Goal: Task Accomplishment & Management: Use online tool/utility

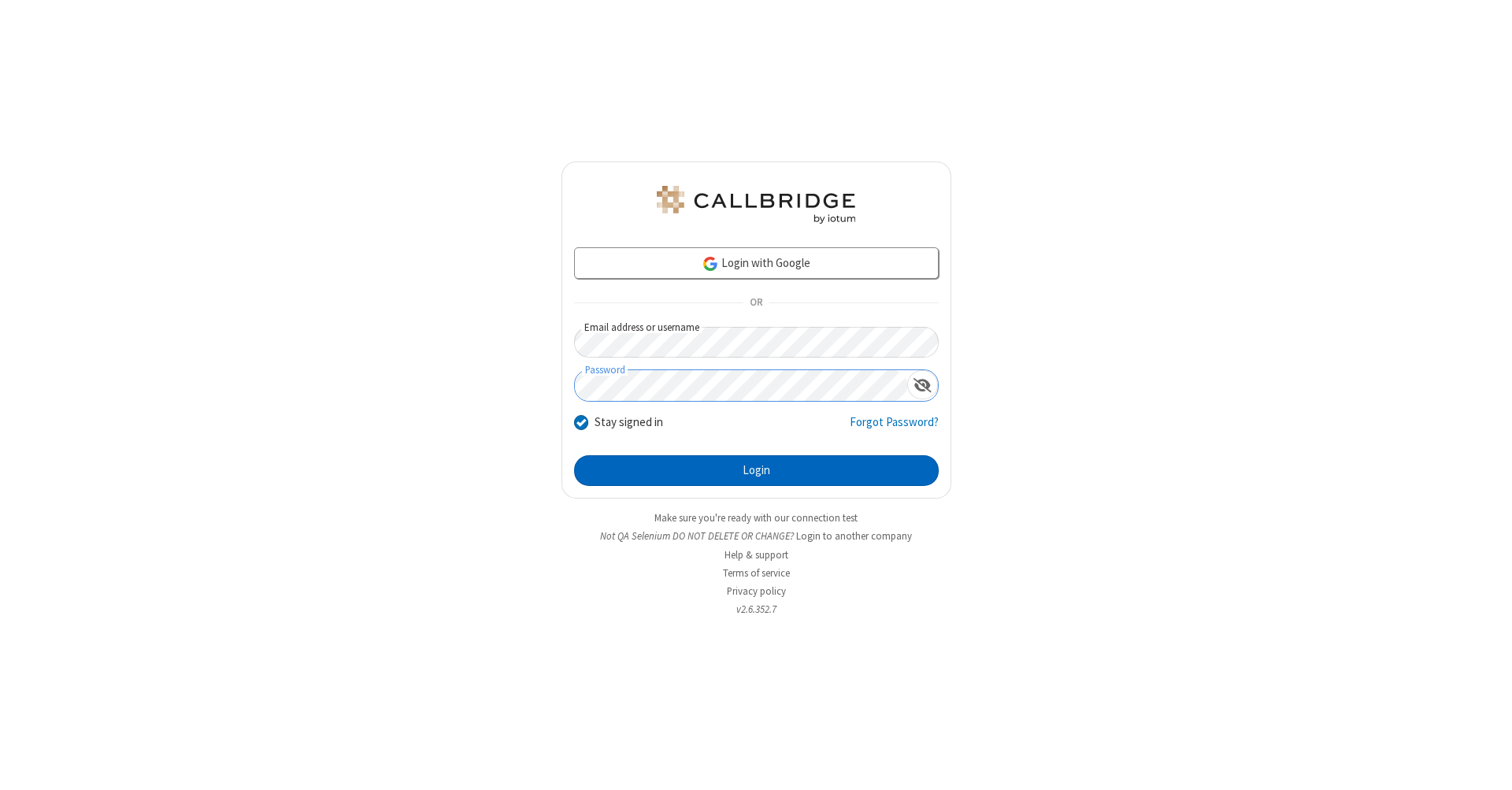
click at [756, 471] on button "Login" at bounding box center [756, 471] width 364 height 32
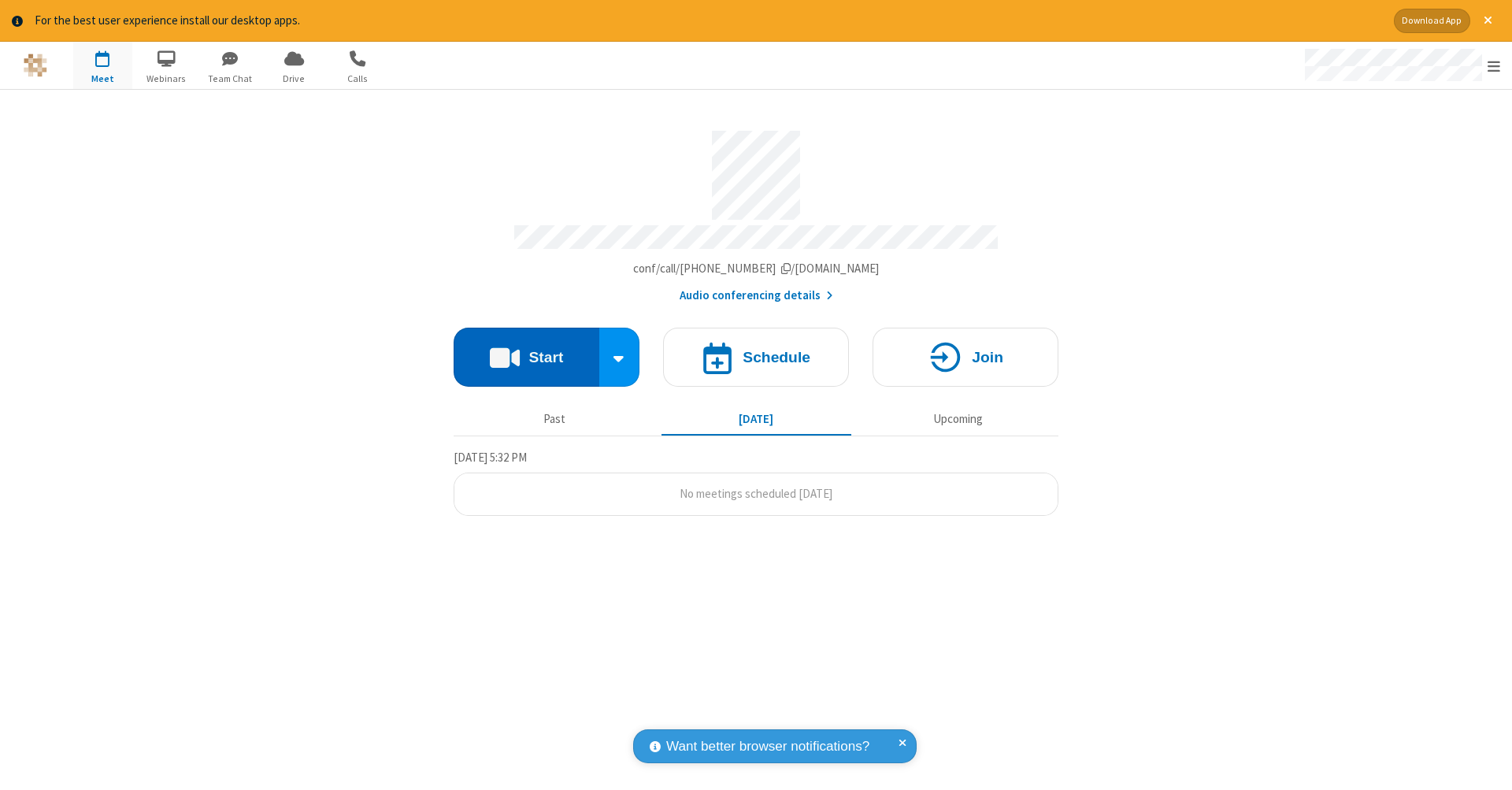
click at [526, 349] on button "Start" at bounding box center [527, 357] width 146 height 59
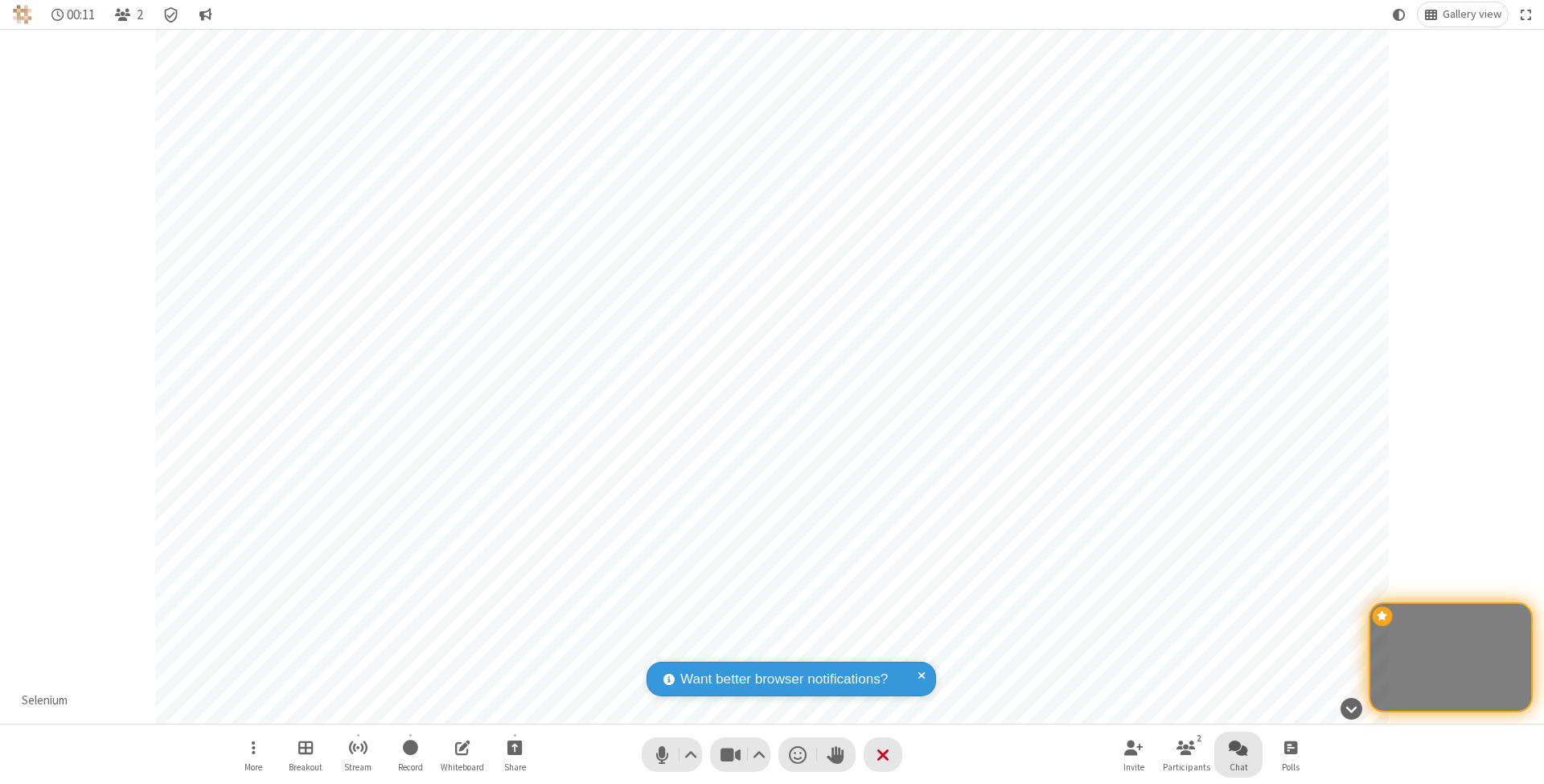
click at [1238, 746] on span "Open chat" at bounding box center [1238, 746] width 19 height 20
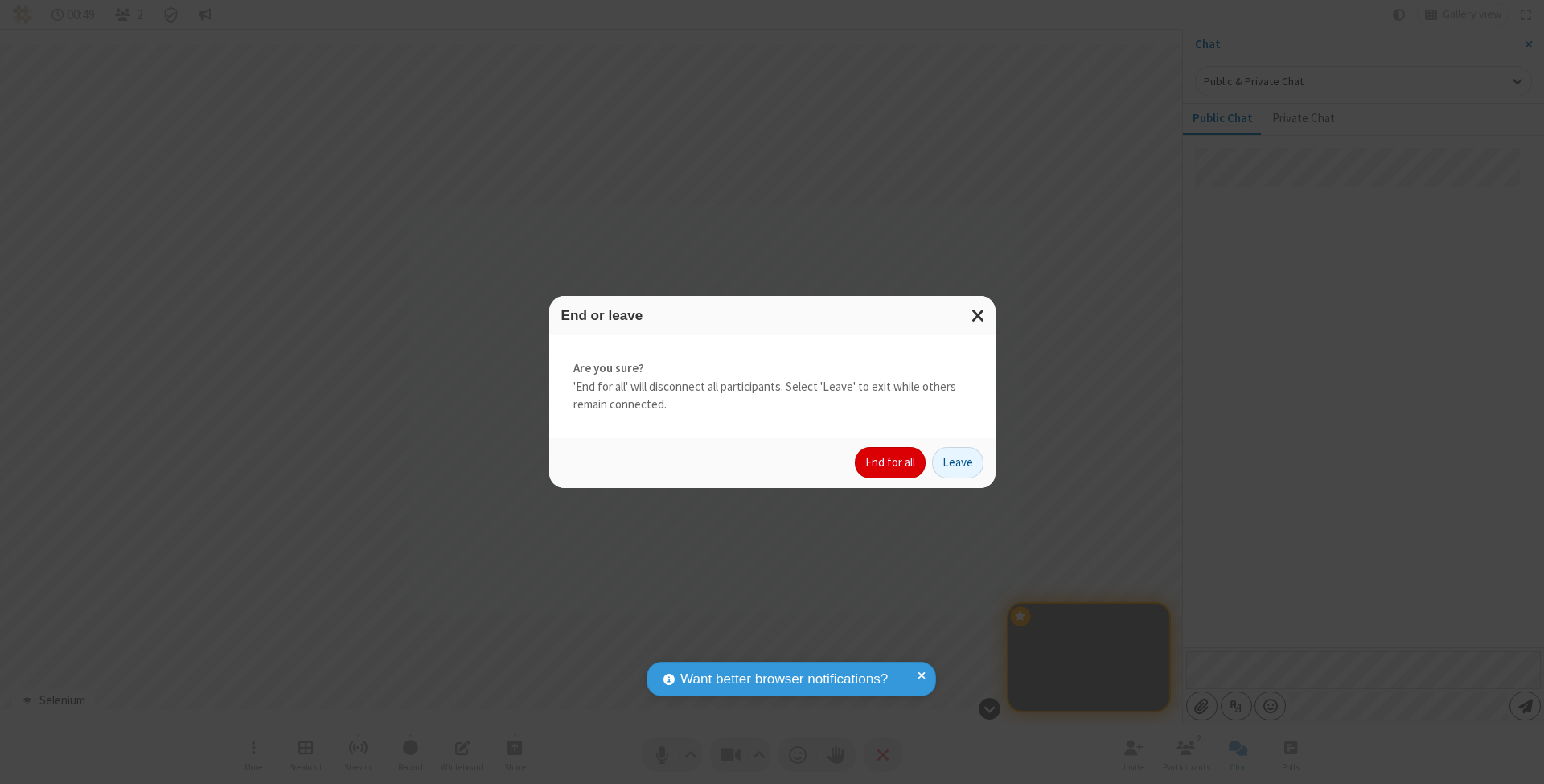
click at [891, 461] on button "End for all" at bounding box center [890, 463] width 71 height 32
